Goal: Browse casually

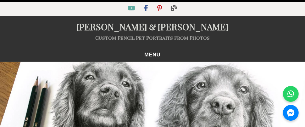
drag, startPoint x: 184, startPoint y: 59, endPoint x: 165, endPoint y: -3, distance: 64.2
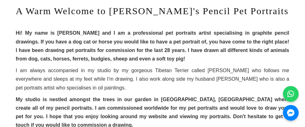
scroll to position [440, 0]
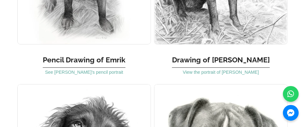
scroll to position [2419, 0]
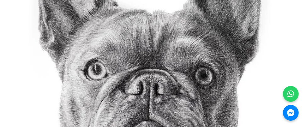
scroll to position [251, 0]
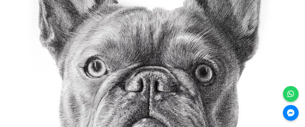
drag, startPoint x: 201, startPoint y: 1, endPoint x: 149, endPoint y: 36, distance: 63.8
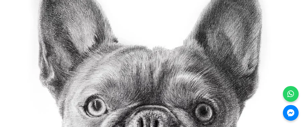
scroll to position [220, 0]
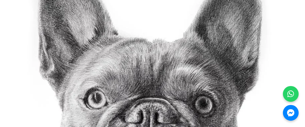
drag, startPoint x: 144, startPoint y: 1, endPoint x: 183, endPoint y: 43, distance: 57.1
drag, startPoint x: 197, startPoint y: 32, endPoint x: 263, endPoint y: 11, distance: 69.0
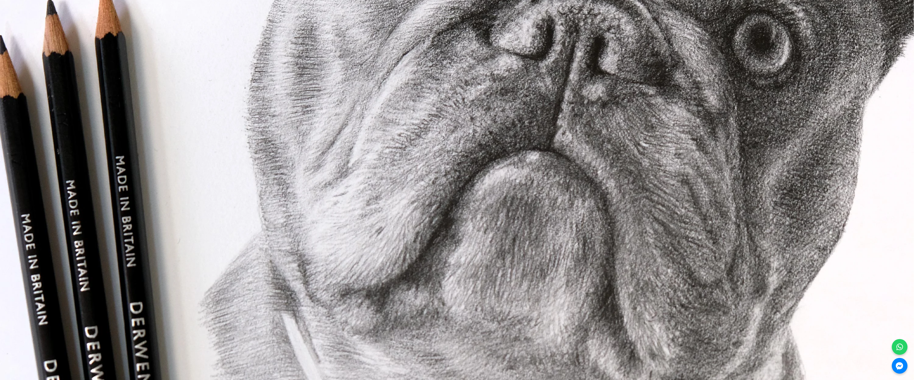
scroll to position [323, 0]
